Goal: Find specific fact: Find specific page/section

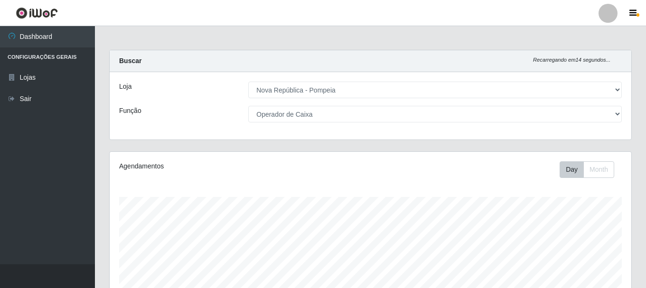
select select "64"
select select "22"
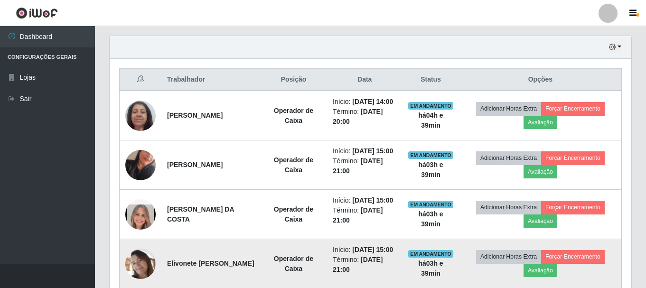
scroll to position [268, 0]
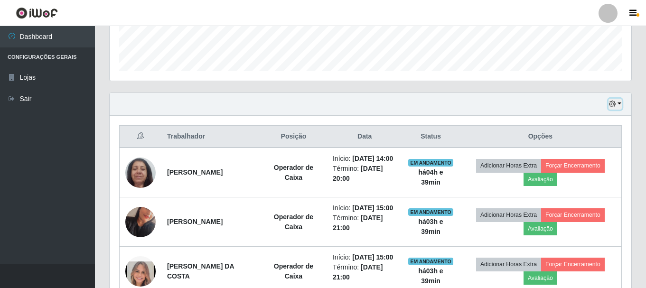
click at [621, 106] on button "button" at bounding box center [615, 104] width 13 height 11
click at [621, 104] on button "button" at bounding box center [615, 104] width 13 height 11
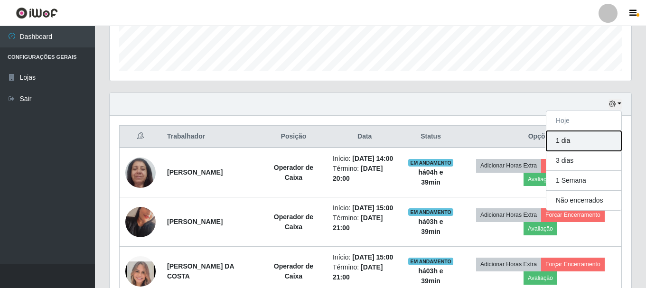
click at [586, 143] on button "1 dia" at bounding box center [584, 141] width 75 height 20
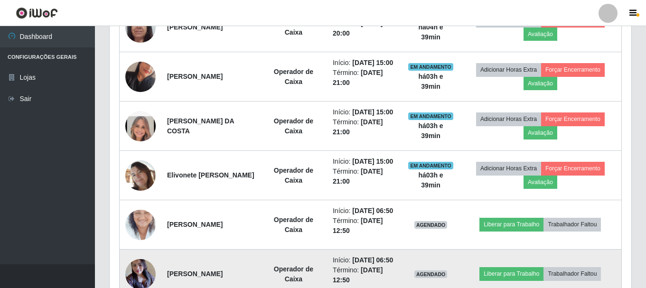
scroll to position [506, 0]
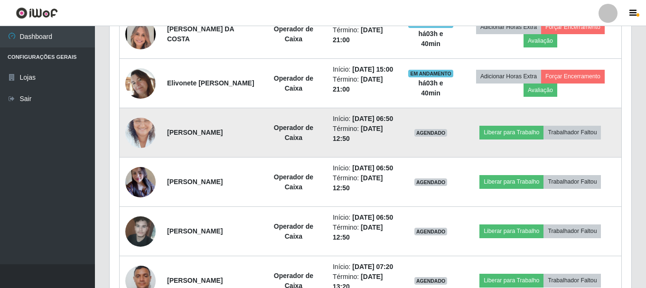
drag, startPoint x: 164, startPoint y: 178, endPoint x: 249, endPoint y: 178, distance: 85.0
click at [260, 158] on td "[PERSON_NAME]" at bounding box center [210, 132] width 99 height 49
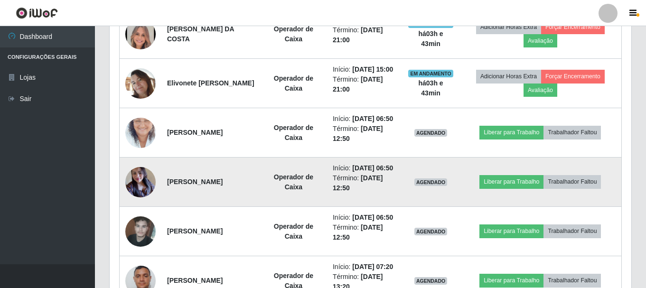
drag, startPoint x: 166, startPoint y: 233, endPoint x: 266, endPoint y: 251, distance: 101.3
click at [260, 207] on td "[PERSON_NAME]" at bounding box center [210, 182] width 99 height 49
copy strong "[PERSON_NAME]"
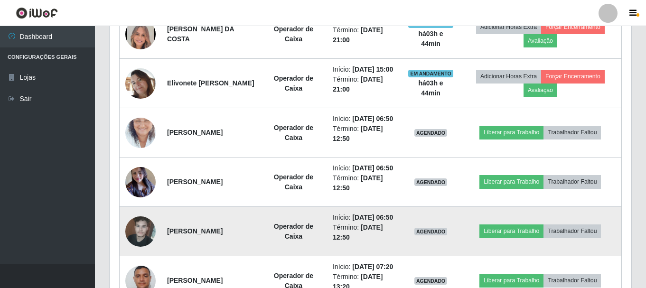
scroll to position [648, 0]
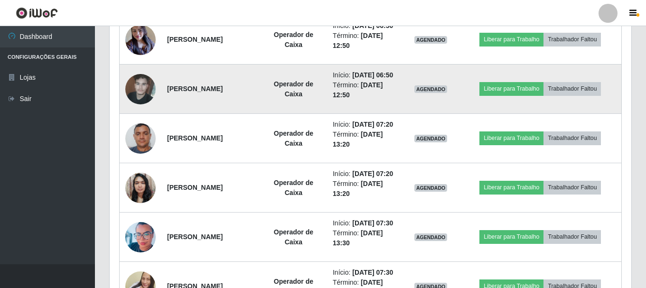
drag, startPoint x: 164, startPoint y: 155, endPoint x: 262, endPoint y: 157, distance: 97.4
click at [260, 114] on td "[PERSON_NAME]" at bounding box center [210, 89] width 99 height 49
copy strong "[PERSON_NAME]"
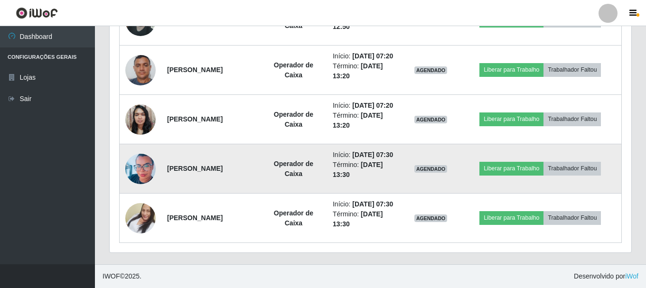
scroll to position [731, 0]
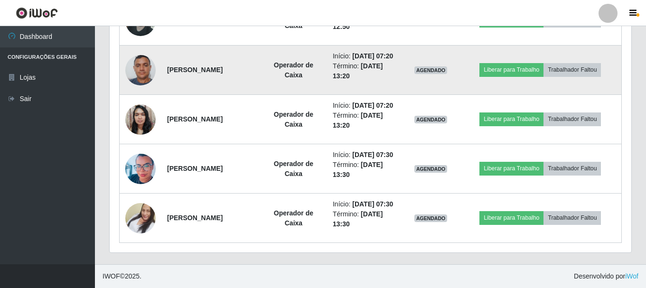
drag, startPoint x: 164, startPoint y: 124, endPoint x: 270, endPoint y: 146, distance: 108.0
click at [260, 95] on td "[PERSON_NAME]" at bounding box center [210, 70] width 99 height 49
copy strong "[PERSON_NAME]"
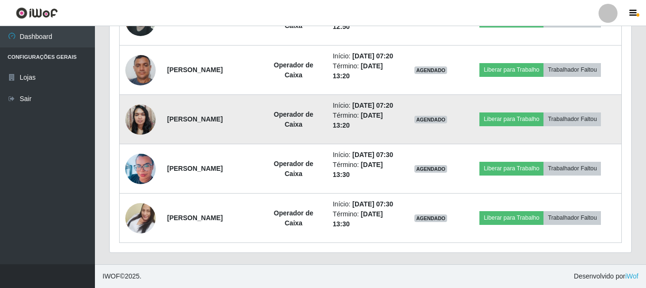
drag, startPoint x: 166, startPoint y: 190, endPoint x: 248, endPoint y: 190, distance: 82.1
click at [248, 144] on td "[PERSON_NAME]" at bounding box center [210, 119] width 99 height 49
copy strong "[PERSON_NAME]"
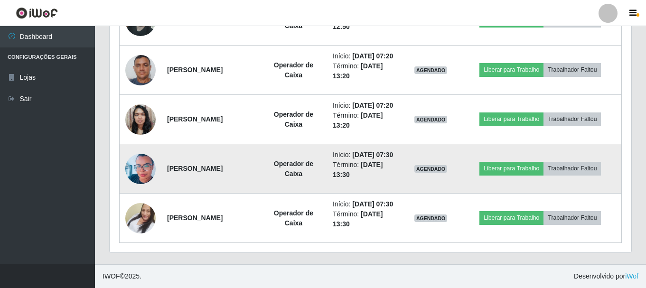
scroll to position [826, 0]
drag, startPoint x: 164, startPoint y: 154, endPoint x: 279, endPoint y: 152, distance: 114.9
click at [260, 152] on td "[PERSON_NAME]" at bounding box center [210, 168] width 99 height 49
copy strong "[PERSON_NAME]"
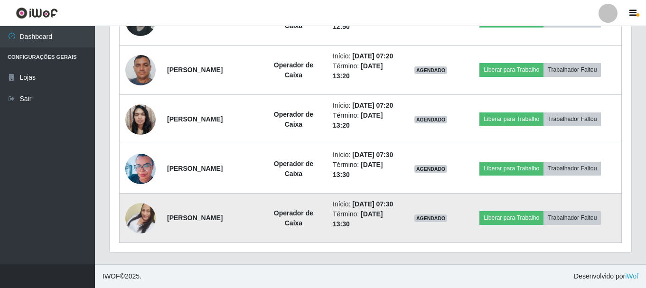
drag, startPoint x: 166, startPoint y: 213, endPoint x: 249, endPoint y: 217, distance: 83.7
click at [249, 217] on td "[PERSON_NAME]" at bounding box center [210, 218] width 99 height 49
copy strong "[PERSON_NAME]"
